Goal: Information Seeking & Learning: Learn about a topic

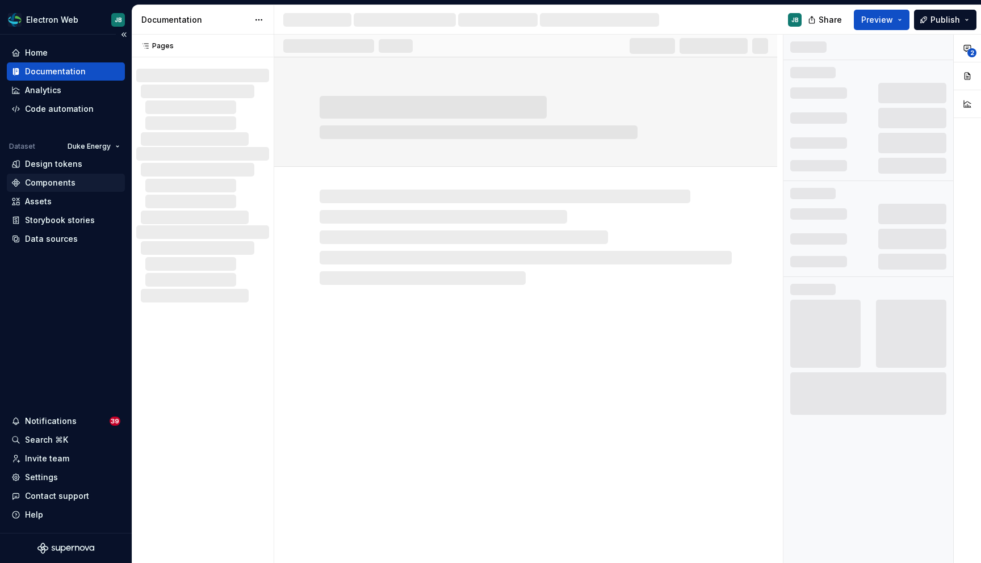
click at [61, 180] on div "Components" at bounding box center [50, 182] width 51 height 11
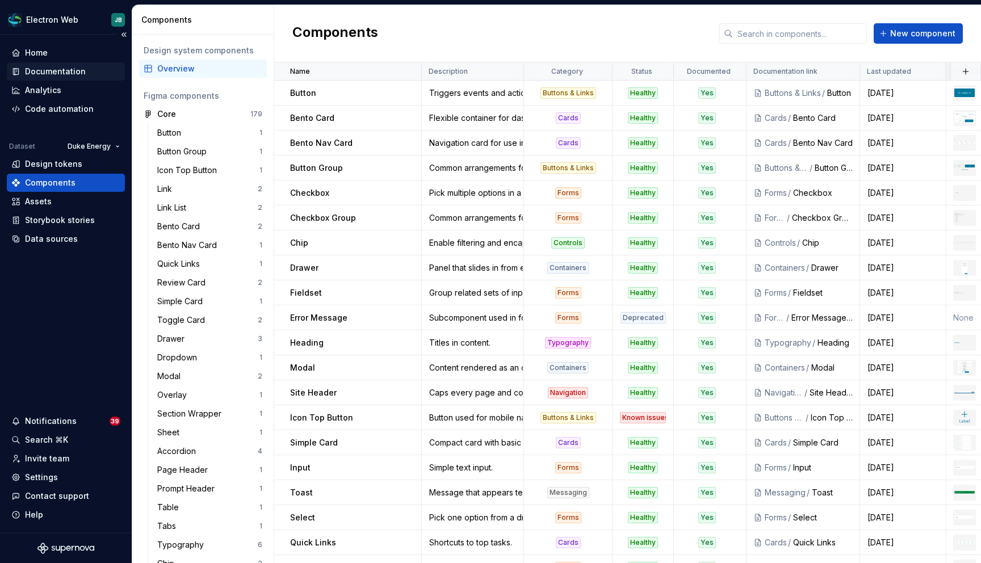
click at [77, 74] on div "Documentation" at bounding box center [55, 71] width 61 height 11
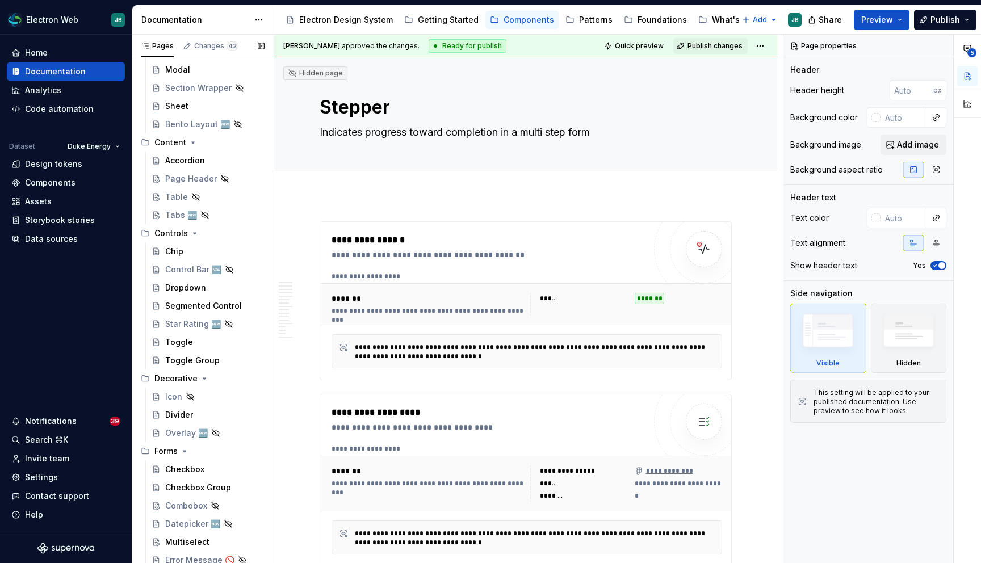
scroll to position [474, 0]
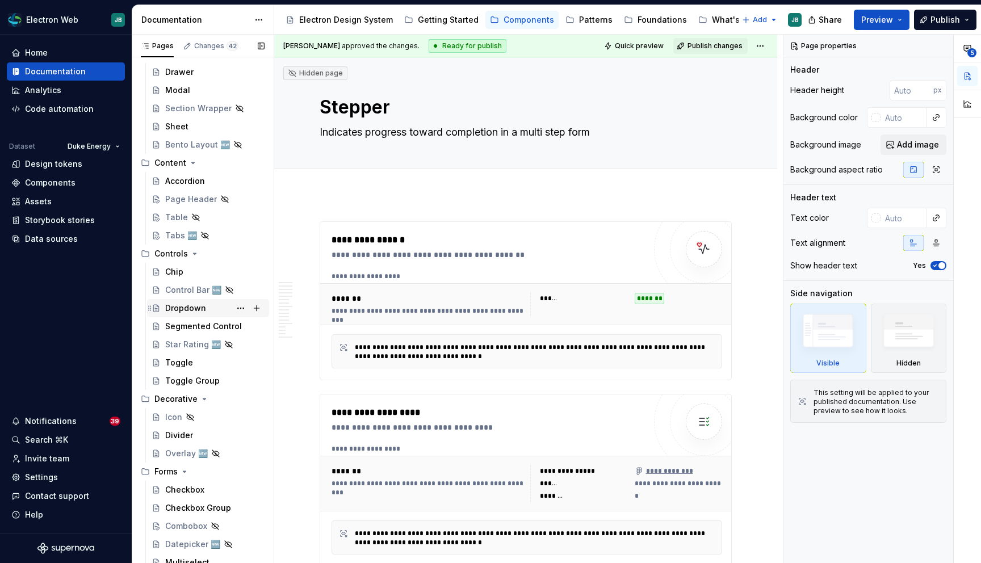
click at [193, 308] on div "Dropdown" at bounding box center [185, 308] width 41 height 11
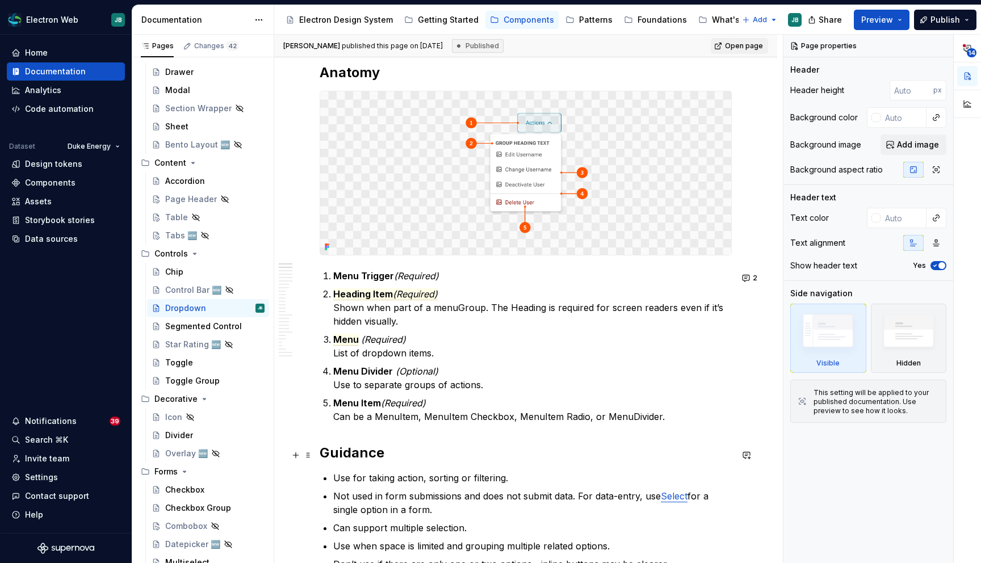
scroll to position [588, 0]
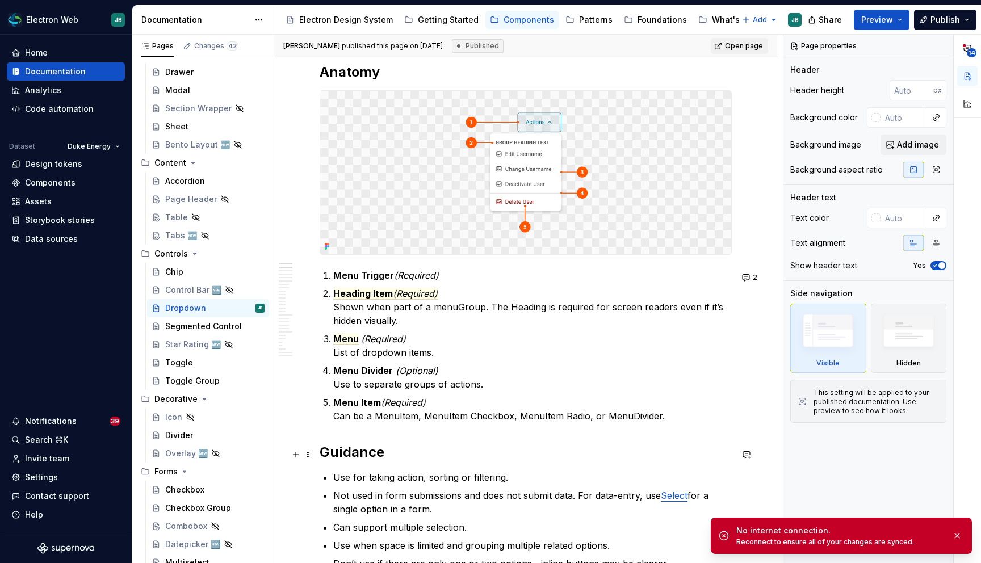
type textarea "*"
